Goal: Task Accomplishment & Management: Manage account settings

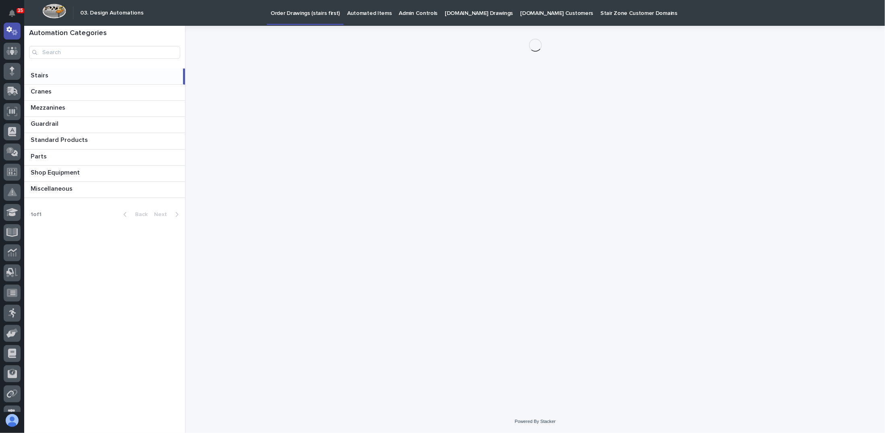
click at [354, 12] on p "Automated Items" at bounding box center [369, 8] width 44 height 17
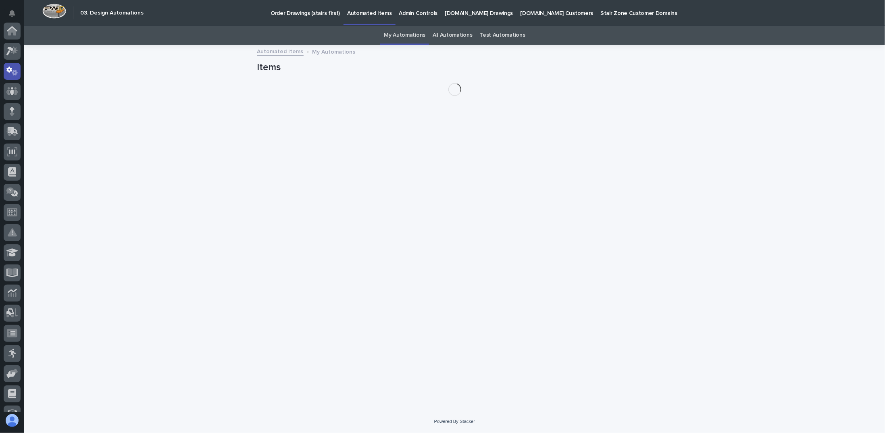
scroll to position [40, 0]
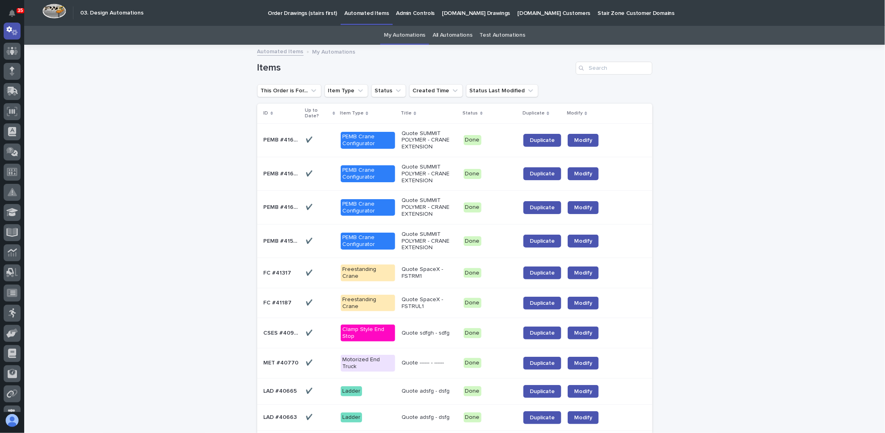
click at [321, 135] on div "✔️ ✔️" at bounding box center [319, 139] width 29 height 13
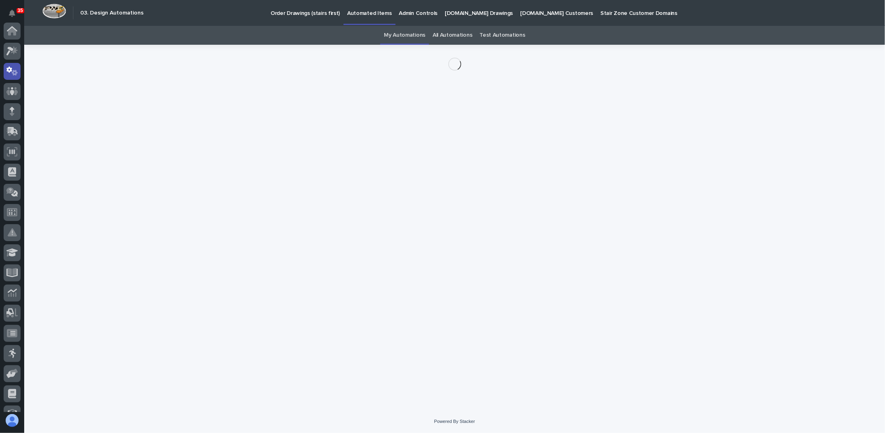
scroll to position [40, 0]
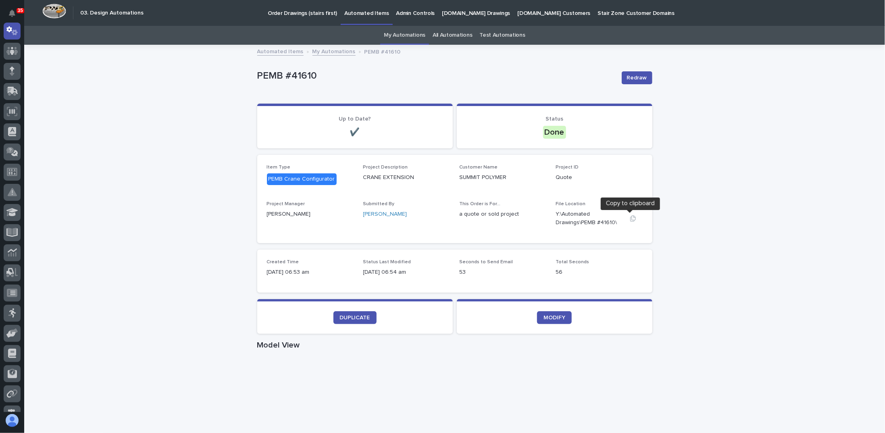
click at [630, 218] on icon "button" at bounding box center [633, 218] width 6 height 6
drag, startPoint x: 228, startPoint y: 137, endPoint x: 221, endPoint y: 134, distance: 8.1
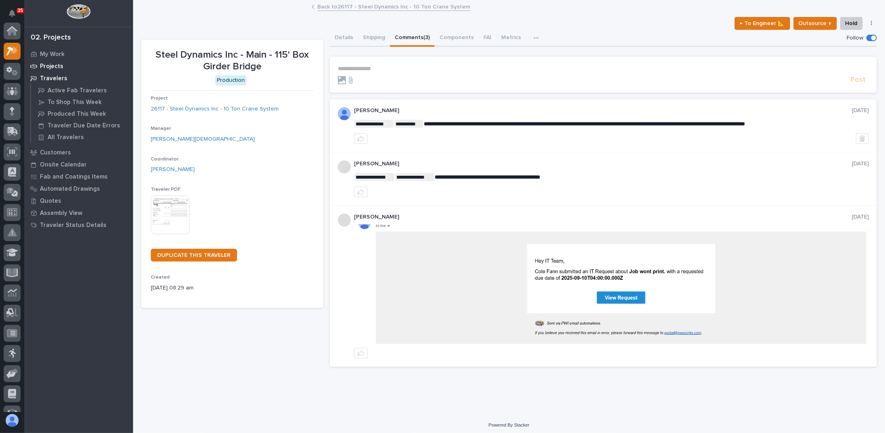
click at [46, 66] on p "Projects" at bounding box center [51, 66] width 23 height 7
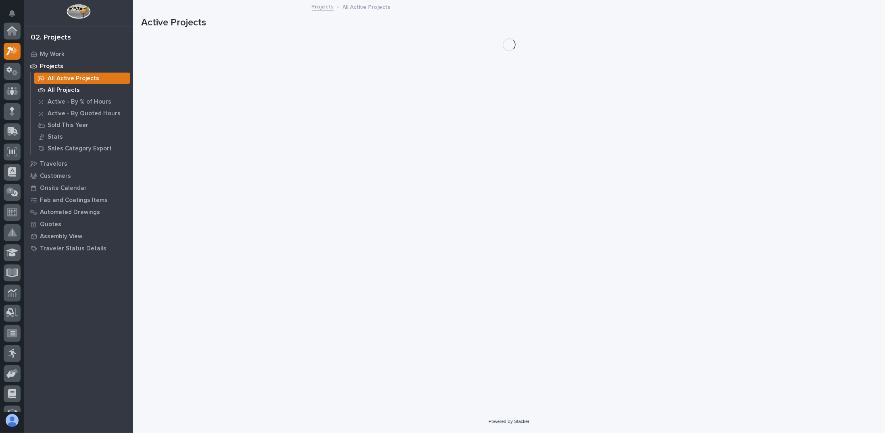
scroll to position [20, 0]
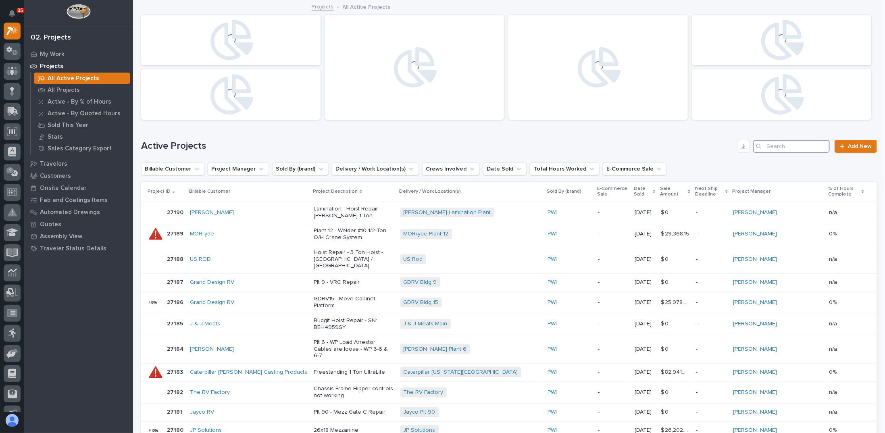
click at [784, 147] on input "Search" at bounding box center [791, 146] width 77 height 13
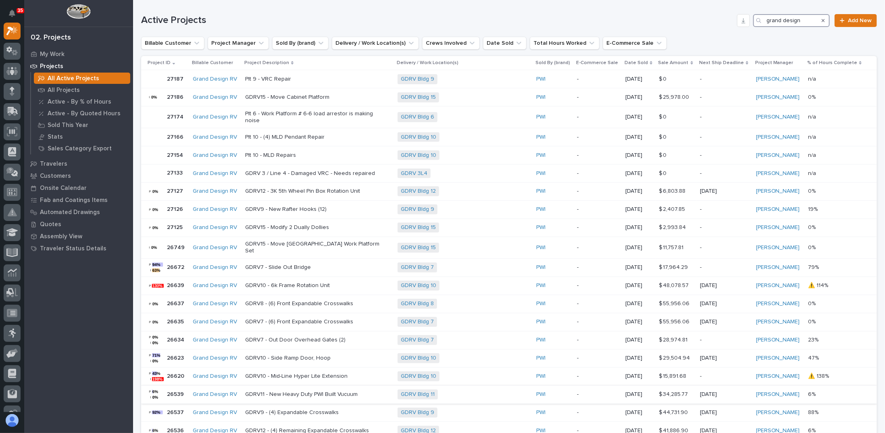
scroll to position [161, 0]
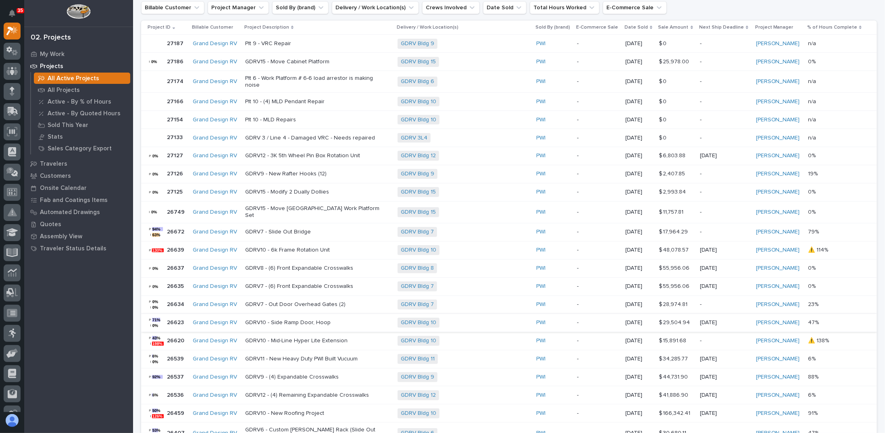
type input "grand design"
click at [292, 319] on p "GDRV10 - Side Ramp Door, Hoop" at bounding box center [315, 322] width 141 height 7
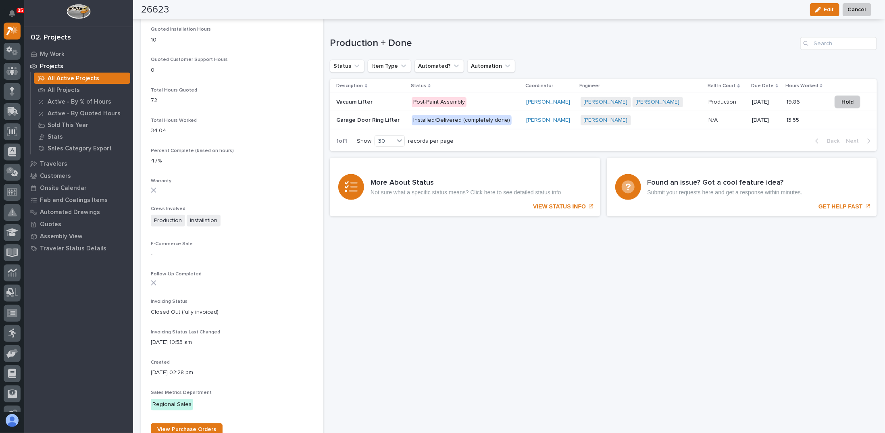
scroll to position [443, 0]
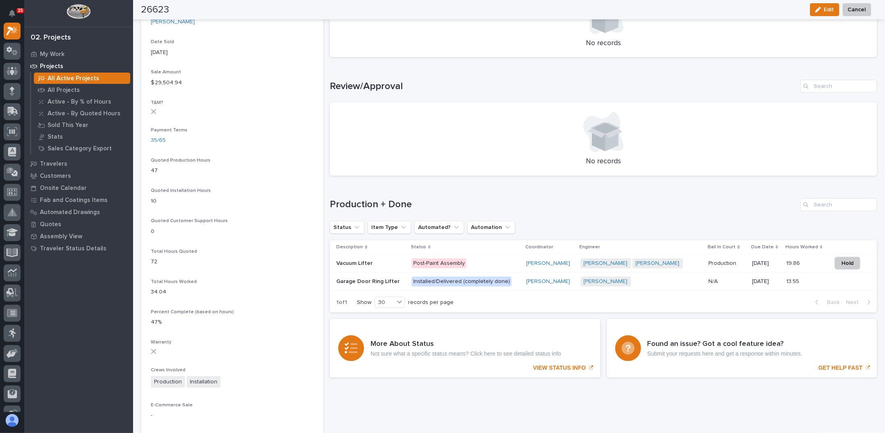
click at [383, 260] on p at bounding box center [370, 263] width 69 height 7
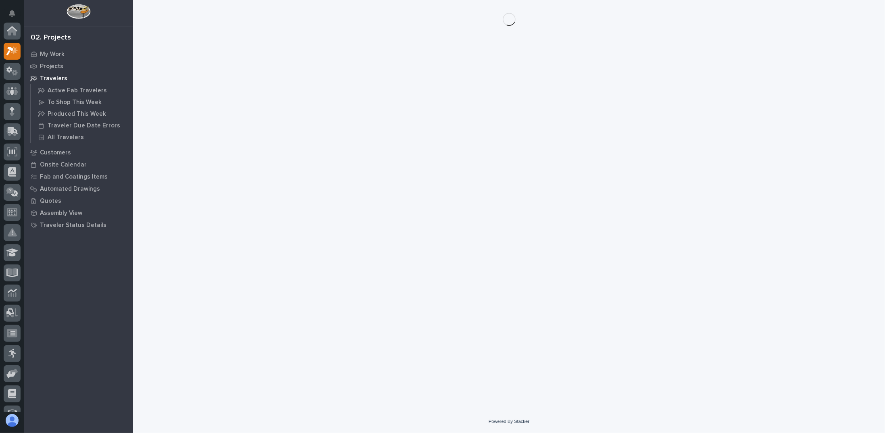
scroll to position [20, 0]
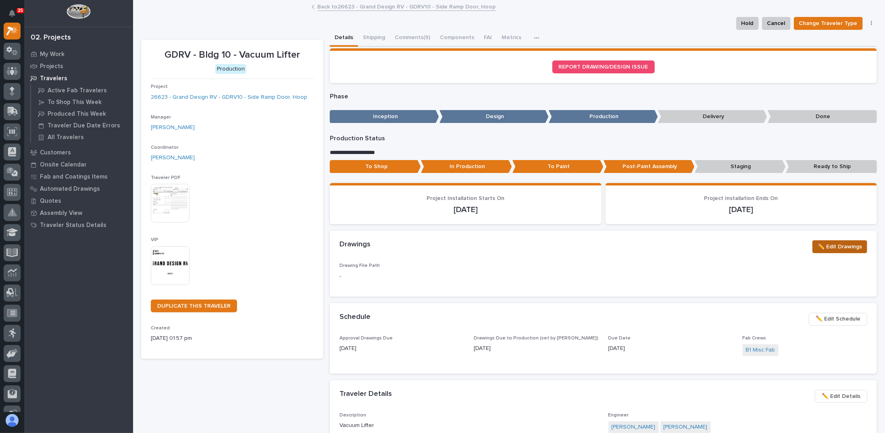
click at [821, 246] on span "✏️ Edit Drawings" at bounding box center [839, 247] width 44 height 10
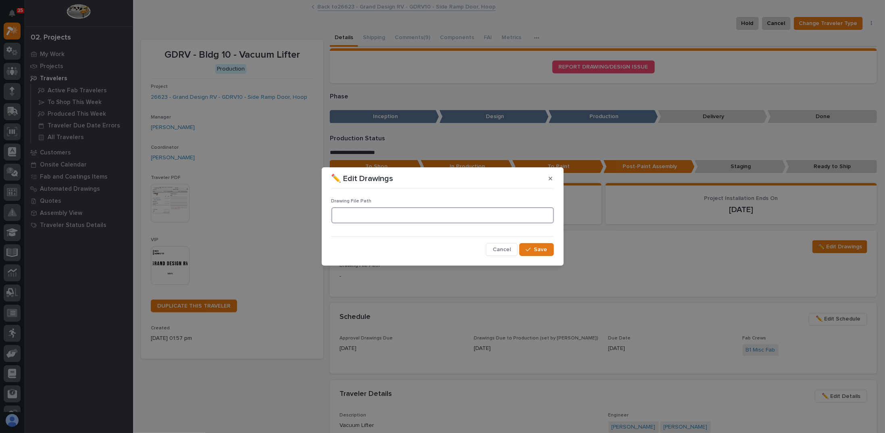
click at [404, 219] on input at bounding box center [442, 215] width 222 height 16
paste input "\\[TECHNICAL_ID]\Data2\Customers\Grand Design RV\Building 10\26623 Side Ramp Do…"
type input "\\[TECHNICAL_ID]\Data2\Customers\Grand Design RV\Building 10\26623 Side Ramp Do…"
click at [532, 249] on div "button" at bounding box center [530, 250] width 8 height 6
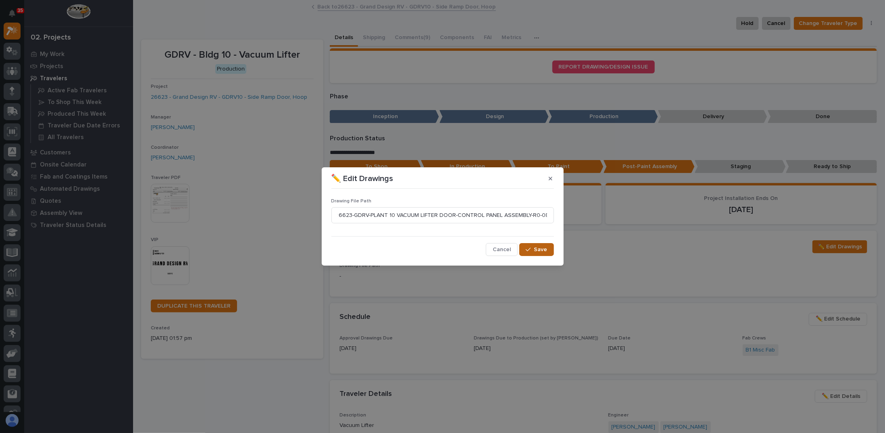
scroll to position [0, 0]
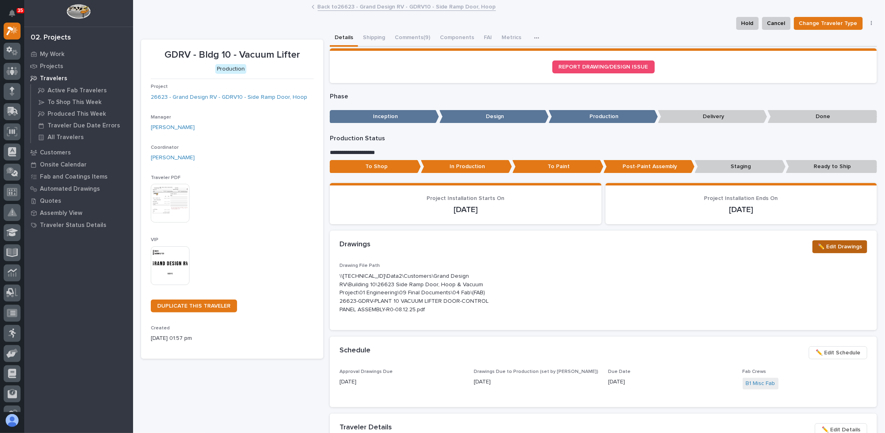
click at [818, 246] on span "✏️ Edit Drawings" at bounding box center [839, 247] width 44 height 10
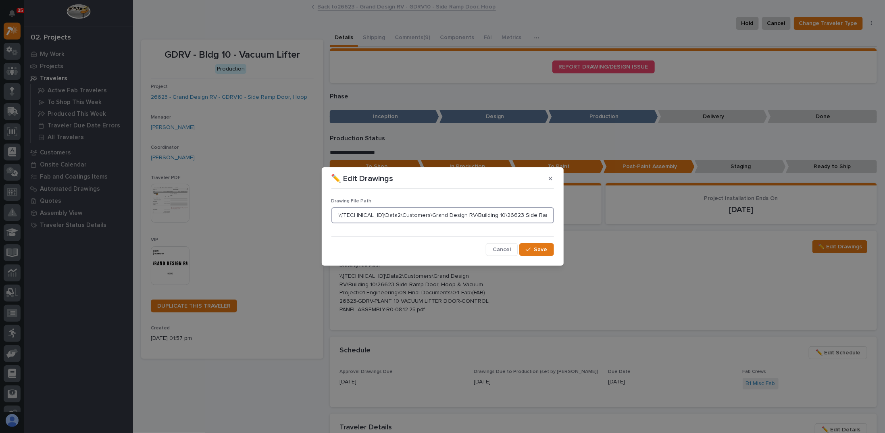
click at [478, 216] on input "\\[TECHNICAL_ID]\Data2\Customers\Grand Design RV\Building 10\26623 Side Ramp Do…" at bounding box center [442, 215] width 222 height 16
paste input ""\\192.168.3.240\Data2\Customers\Grand Design RV\Building 10\26623 Side Ramp Do…"
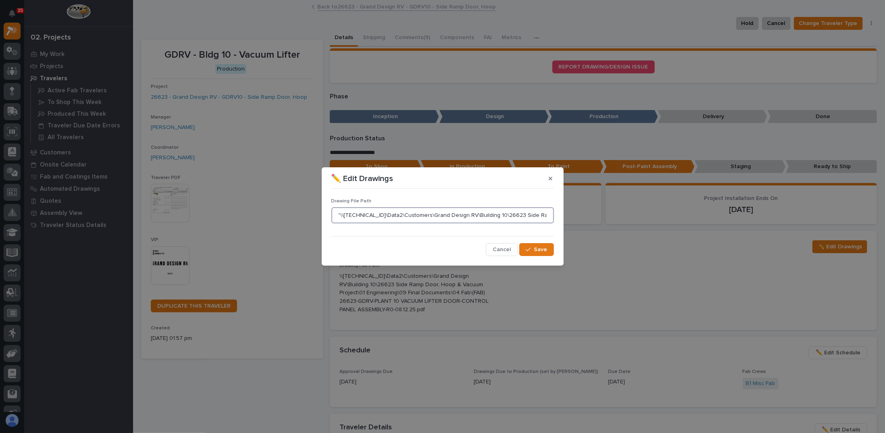
scroll to position [0, 430]
type input ""\\192.168.3.240\Data2\Customers\Grand Design RV\Building 10\26623 Side Ramp Do…"
click at [532, 246] on button "Save" at bounding box center [536, 249] width 34 height 13
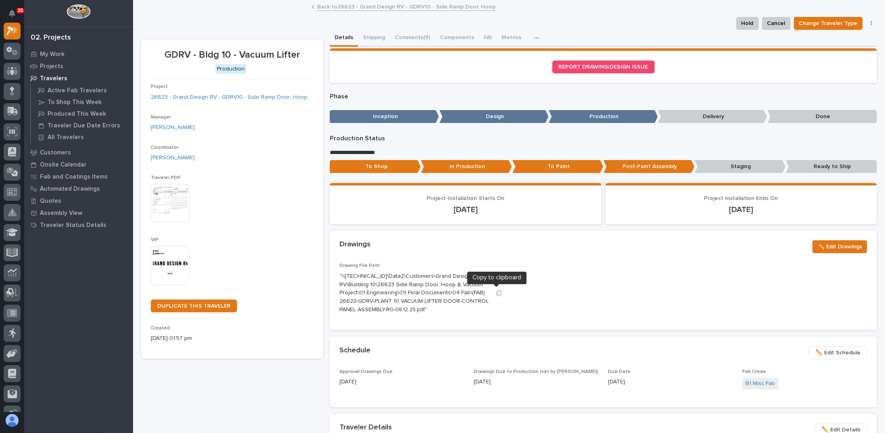
click at [497, 292] on icon "button" at bounding box center [500, 293] width 6 height 6
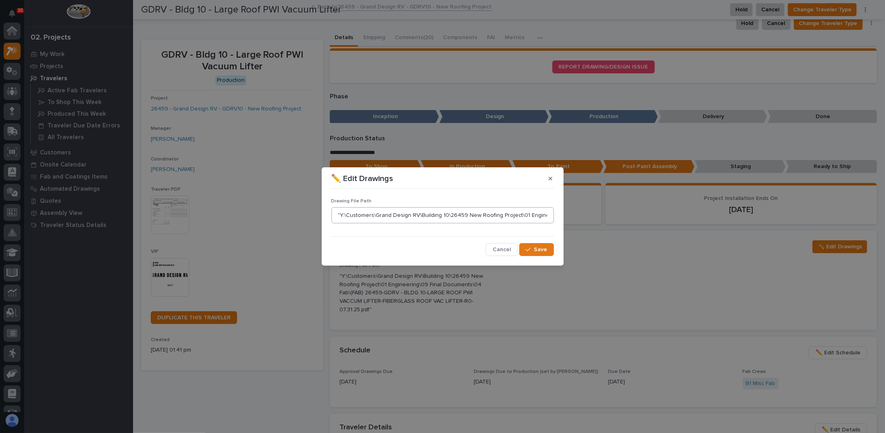
scroll to position [20, 0]
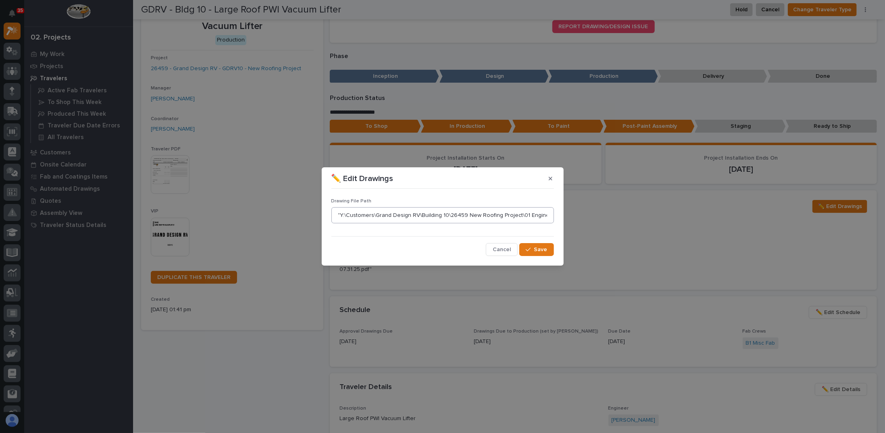
click at [505, 209] on input ""Y:\Customers\Grand Design RV\Building 10\26459 New Roofing Project\01 Engineer…" at bounding box center [442, 215] width 222 height 16
click at [504, 214] on input ""Y:\Customers\Grand Design RV\Building 10\26459 New Roofing Project\01 Engineer…" at bounding box center [442, 215] width 222 height 16
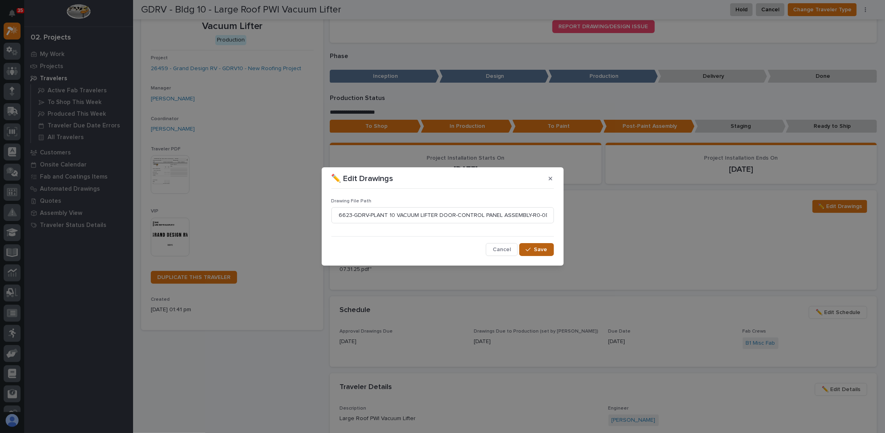
type input "\\[TECHNICAL_ID]\Data2\Customers\Grand Design RV\Building 10\26623 Side Ramp Do…"
click at [532, 249] on div "button" at bounding box center [530, 250] width 8 height 6
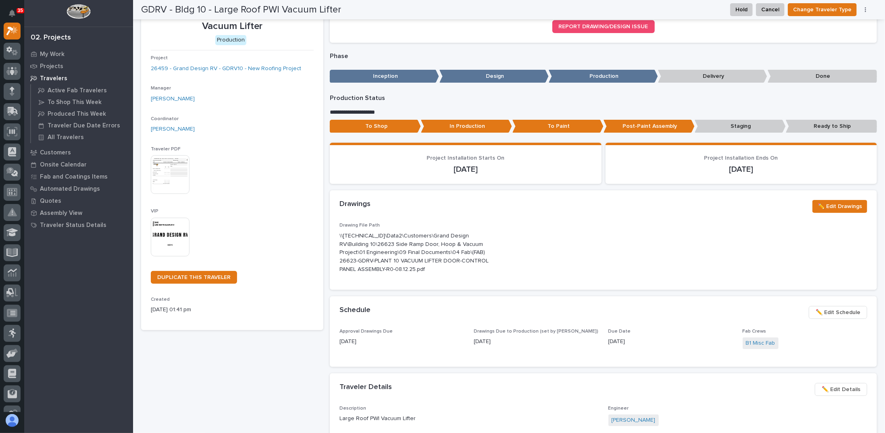
scroll to position [44, 0]
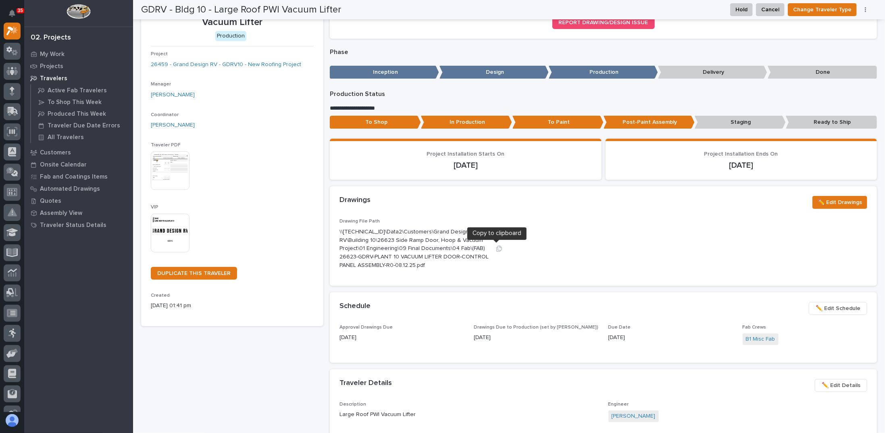
click at [496, 249] on icon "button" at bounding box center [499, 248] width 6 height 6
